Goal: Find specific page/section: Find specific page/section

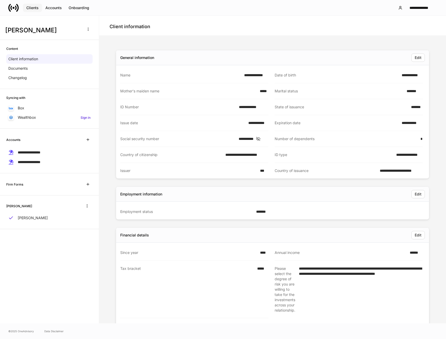
click at [30, 10] on button "Clients" at bounding box center [32, 8] width 19 height 8
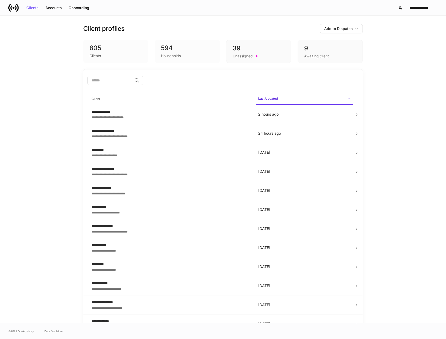
click at [107, 80] on input "search" at bounding box center [109, 80] width 45 height 9
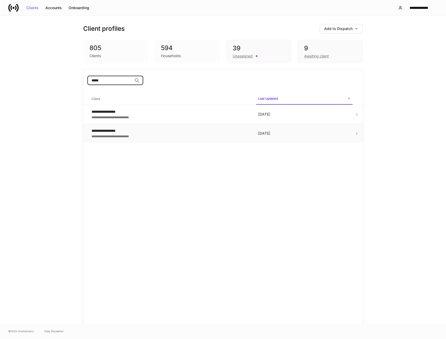
type input "*****"
click at [125, 136] on div "**********" at bounding box center [171, 135] width 158 height 5
